Goal: Find contact information: Obtain details needed to contact an individual or organization

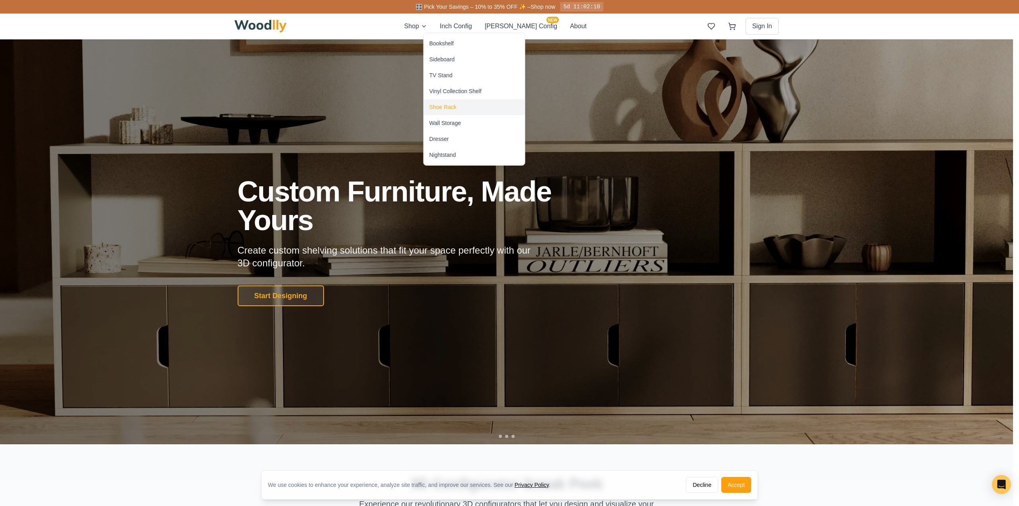
click at [441, 105] on div "Shoe Rack" at bounding box center [442, 107] width 27 height 8
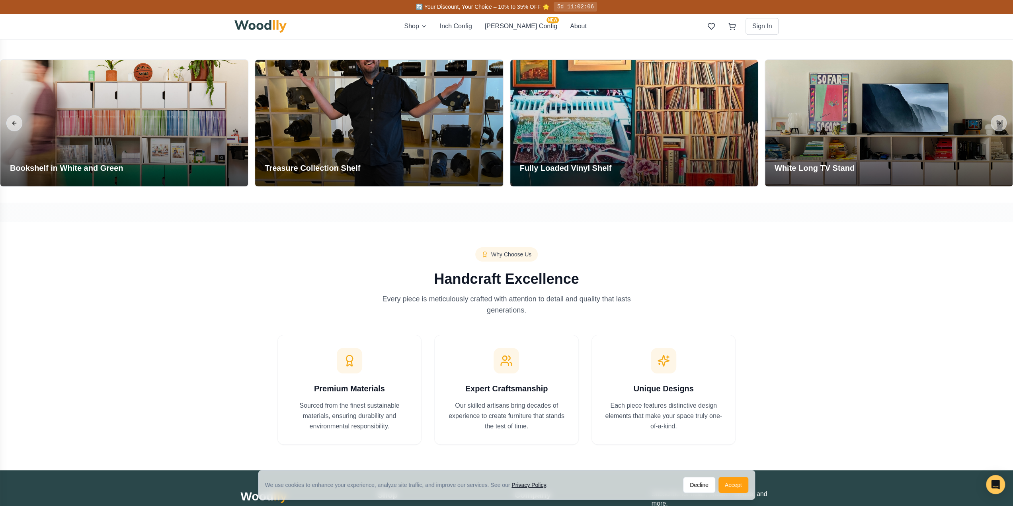
scroll to position [876, 0]
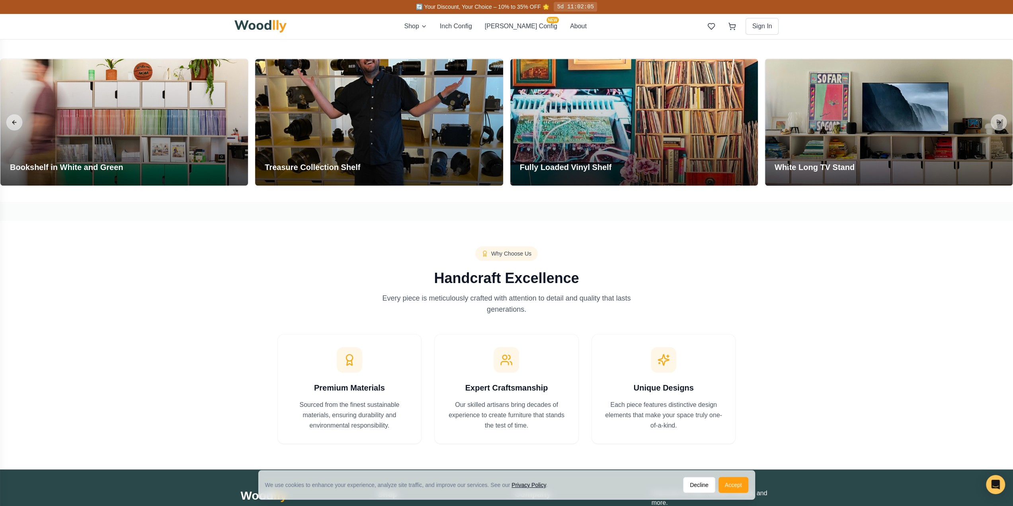
click at [743, 493] on div "We use cookies to enhance your experience, analyze site traffic, and improve ou…" at bounding box center [507, 485] width 496 height 29
click at [733, 482] on button "Accept" at bounding box center [734, 485] width 30 height 16
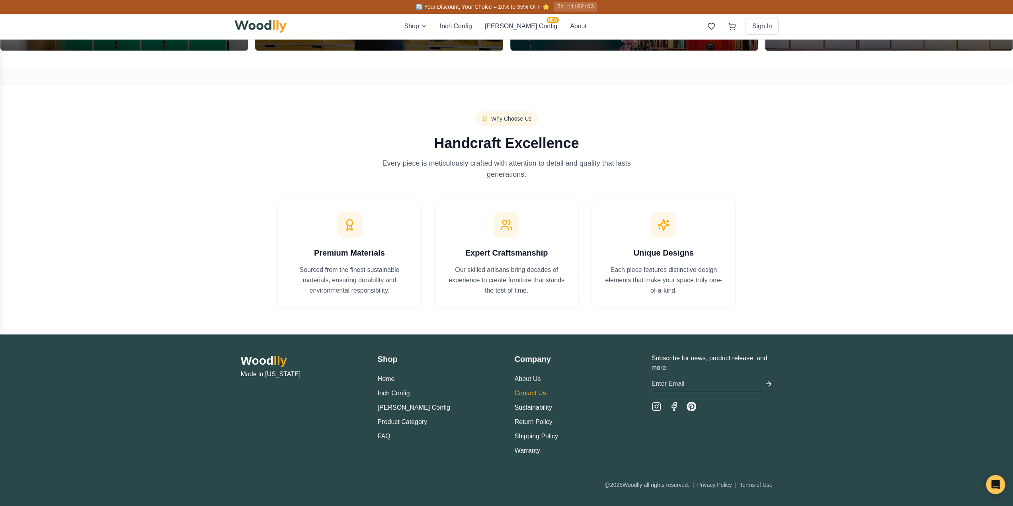
scroll to position [1011, 0]
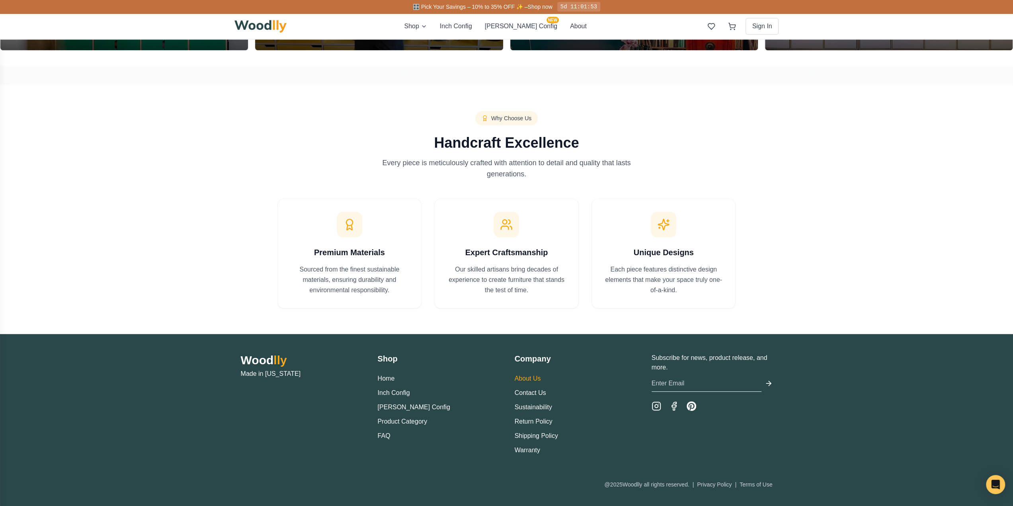
click at [516, 379] on link "About Us" at bounding box center [528, 378] width 26 height 7
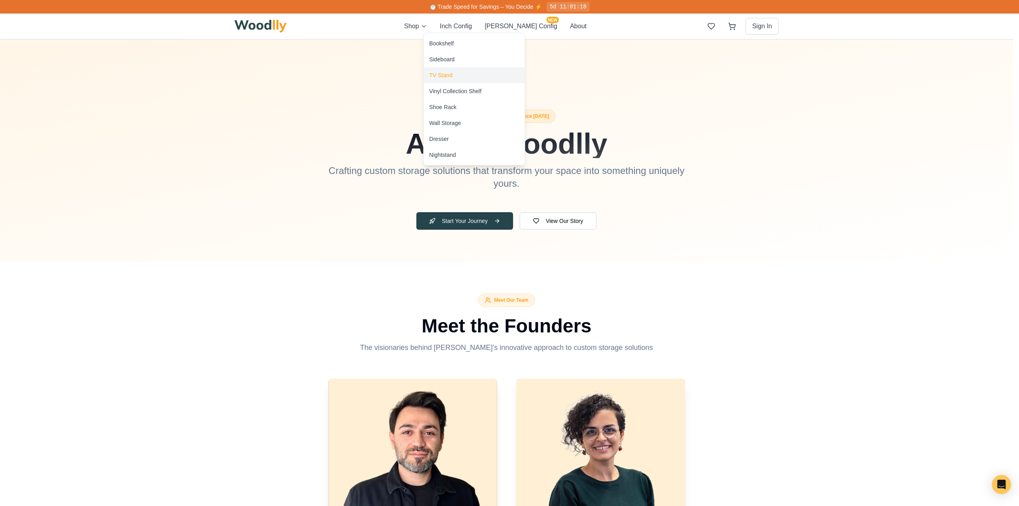
click at [439, 77] on div "TV Stand" at bounding box center [440, 75] width 23 height 8
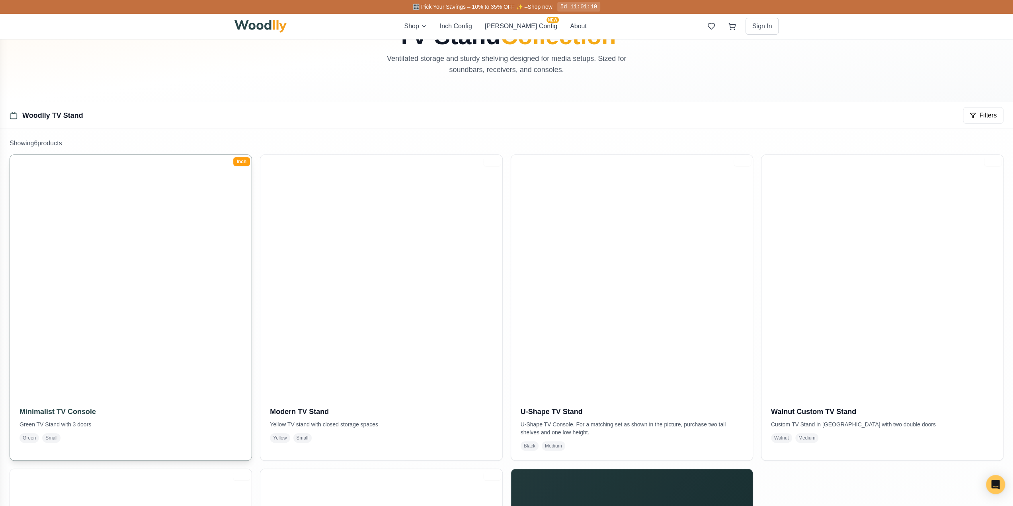
scroll to position [80, 0]
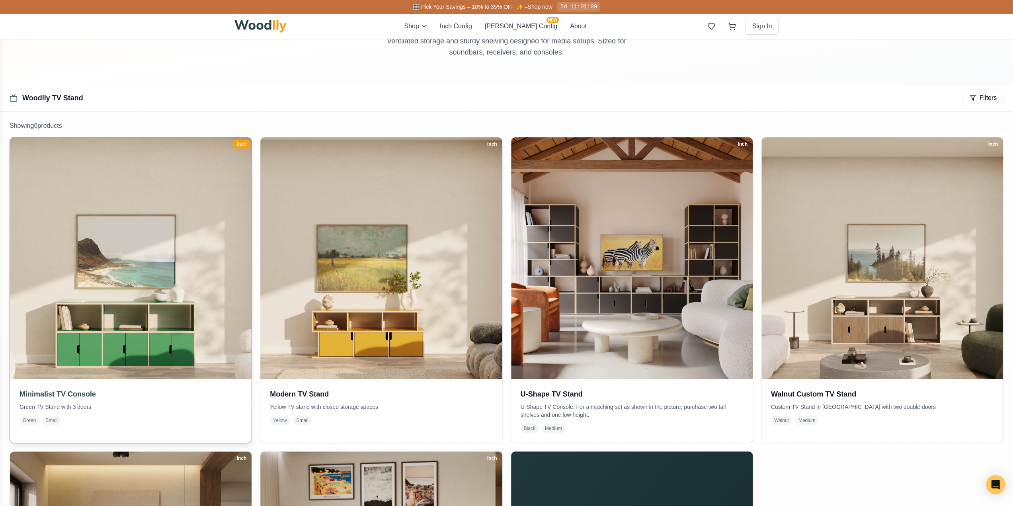
click at [125, 272] on img at bounding box center [131, 258] width 254 height 254
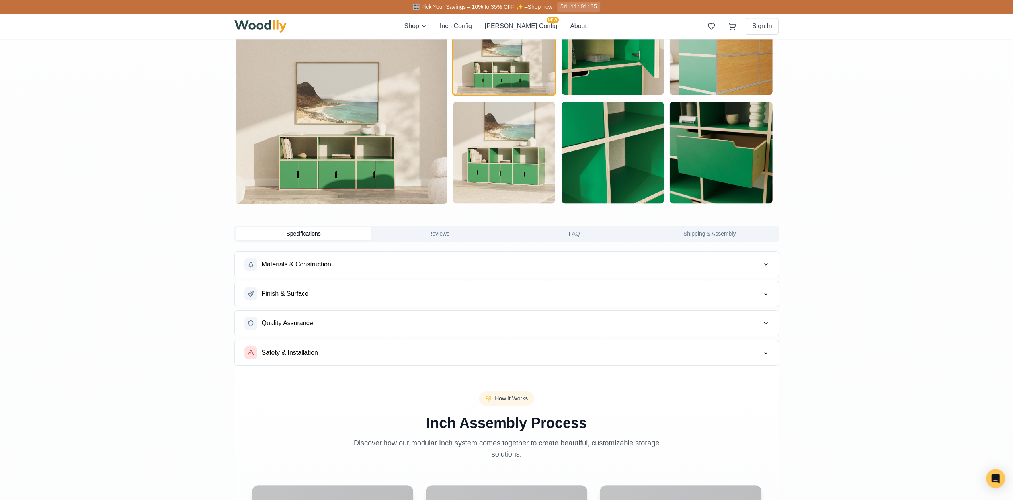
scroll to position [796, 0]
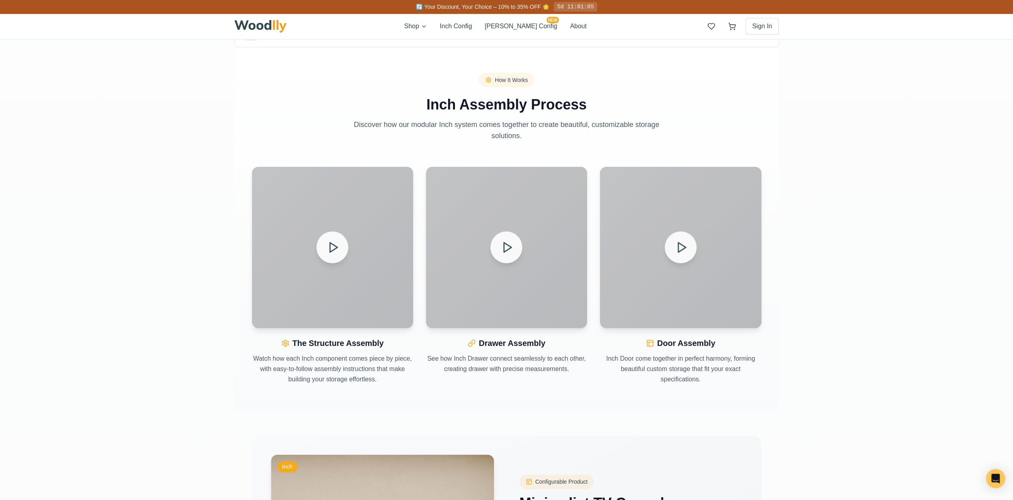
type input "63"
type input "2"
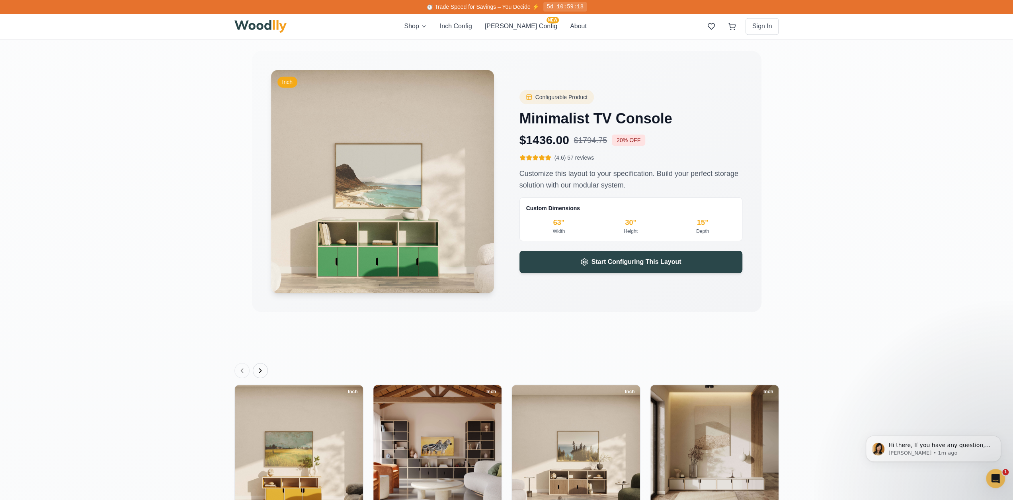
scroll to position [1439, 0]
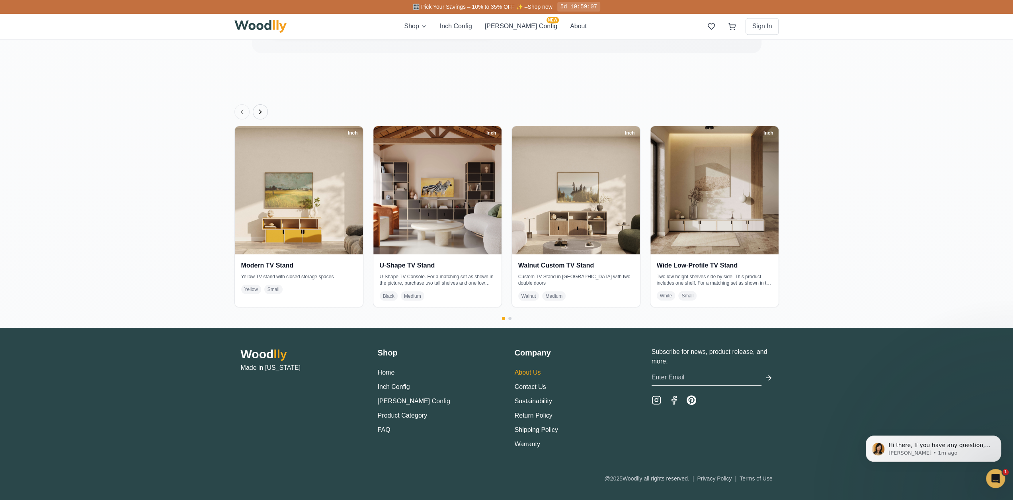
click at [525, 373] on link "About Us" at bounding box center [528, 372] width 26 height 7
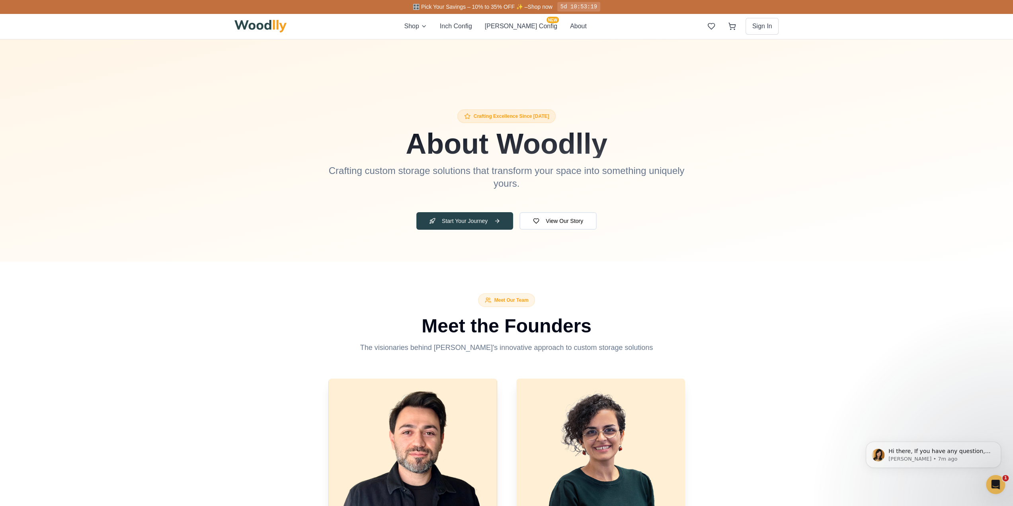
click at [248, 32] on img at bounding box center [260, 26] width 53 height 13
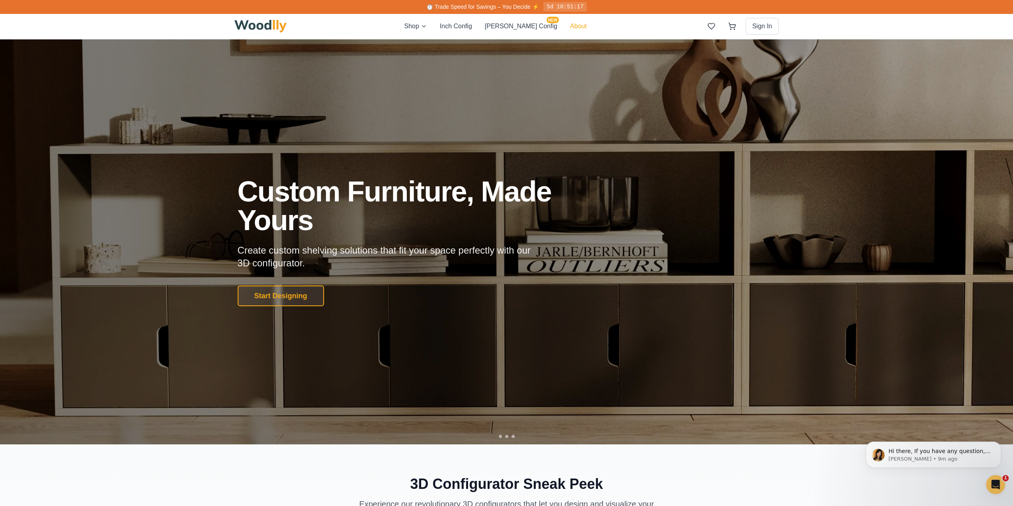
click at [570, 27] on button "About" at bounding box center [578, 26] width 17 height 10
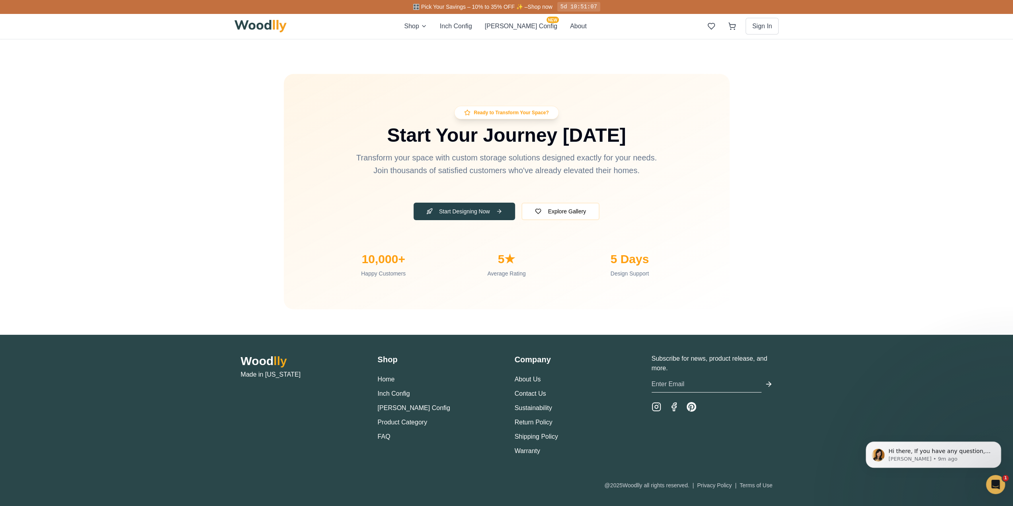
scroll to position [2482, 0]
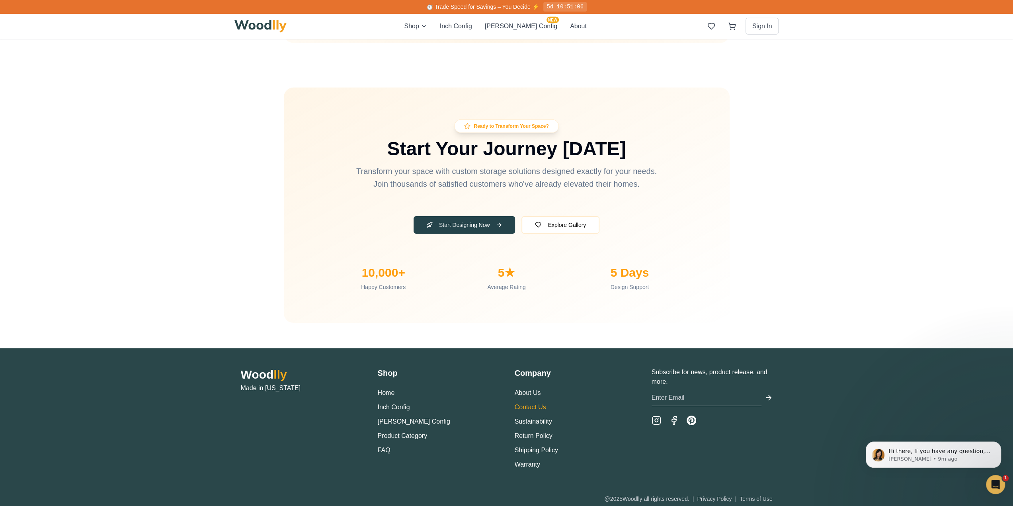
click at [538, 404] on link "Contact Us" at bounding box center [530, 407] width 31 height 7
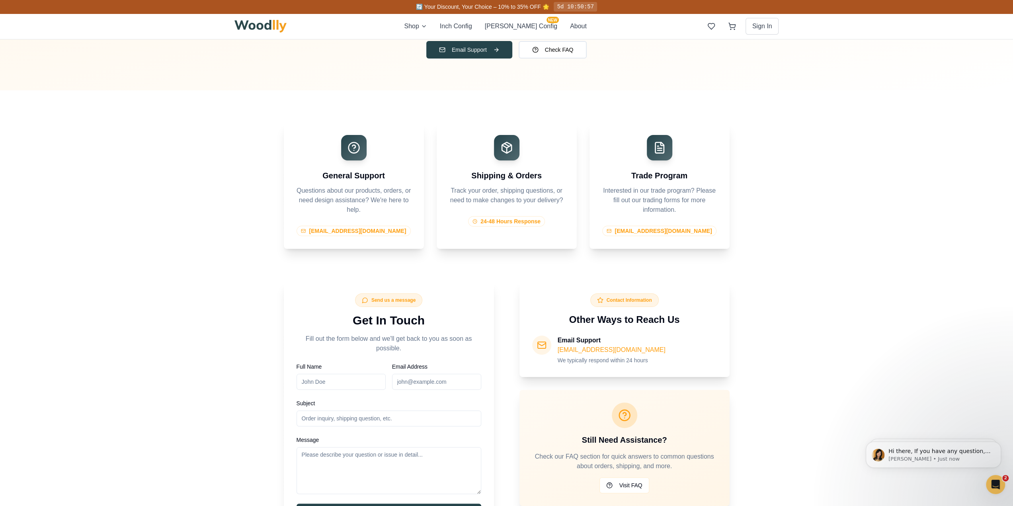
scroll to position [199, 0]
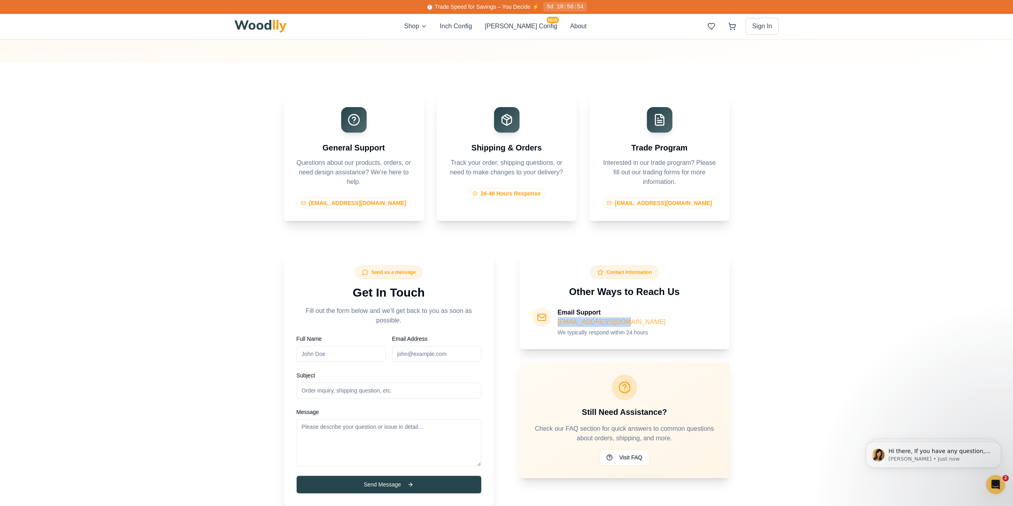
drag, startPoint x: 623, startPoint y: 321, endPoint x: 557, endPoint y: 323, distance: 65.3
click at [558, 323] on div "Email Support [EMAIL_ADDRESS][DOMAIN_NAME] We typically respond within 24 hours" at bounding box center [612, 322] width 108 height 29
copy link "[EMAIL_ADDRESS][DOMAIN_NAME]"
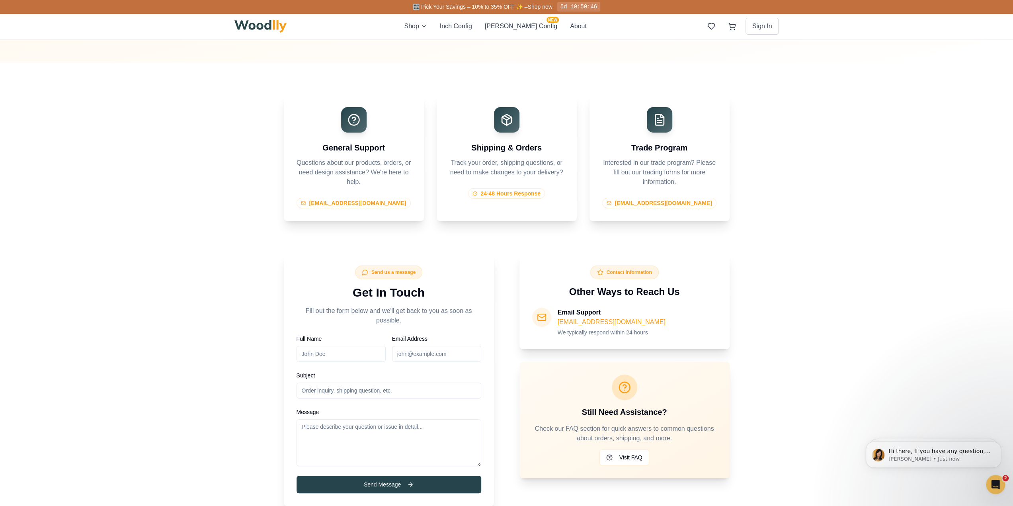
click at [623, 271] on div "Contact Information" at bounding box center [624, 273] width 68 height 14
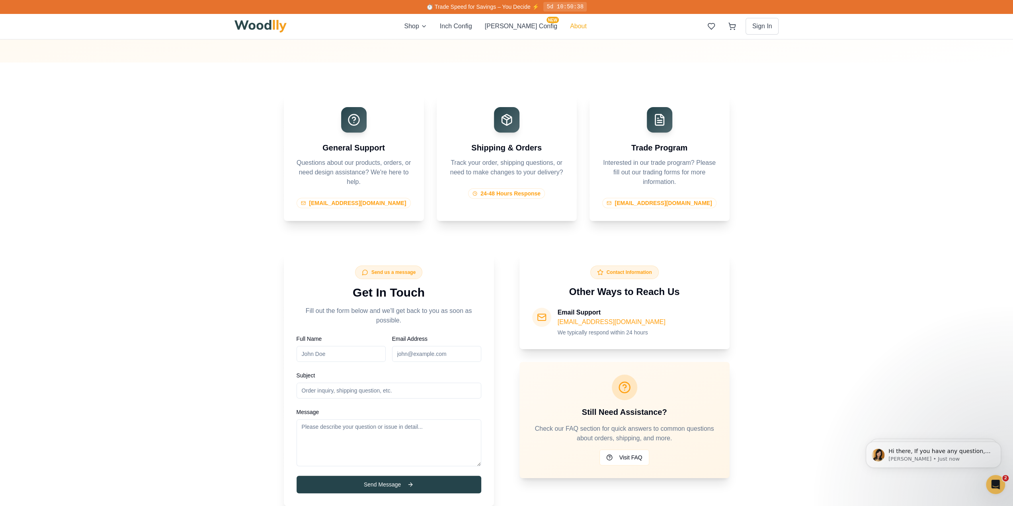
click at [570, 27] on button "About" at bounding box center [578, 26] width 17 height 10
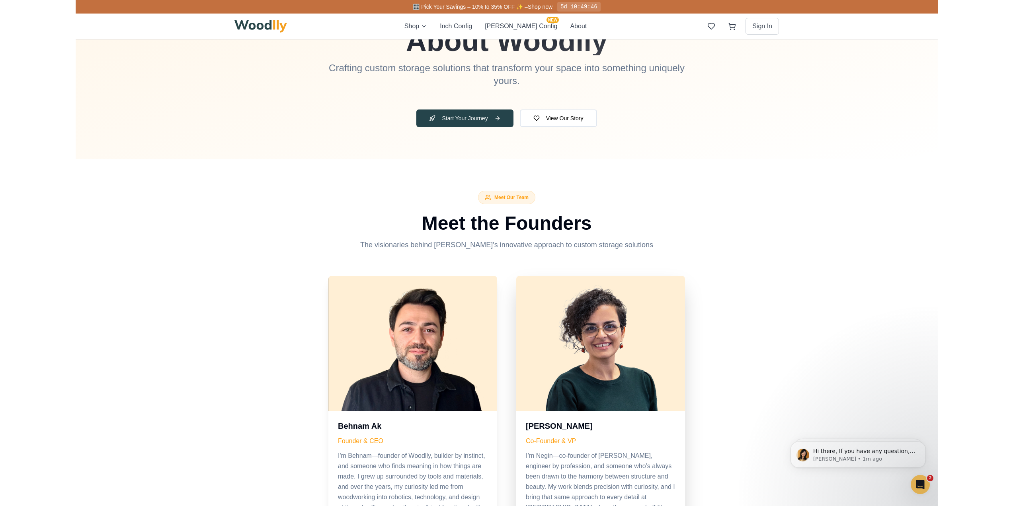
scroll to position [199, 0]
